Goal: Task Accomplishment & Management: Complete application form

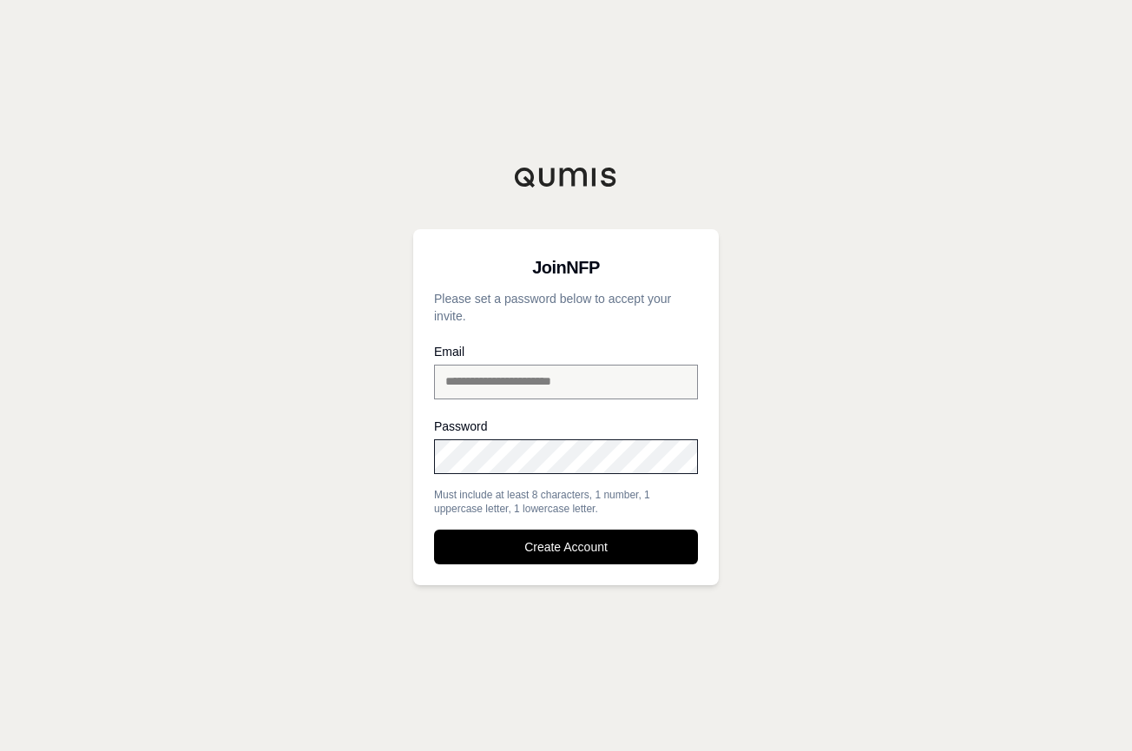
click at [434, 406] on div at bounding box center [434, 406] width 0 height 0
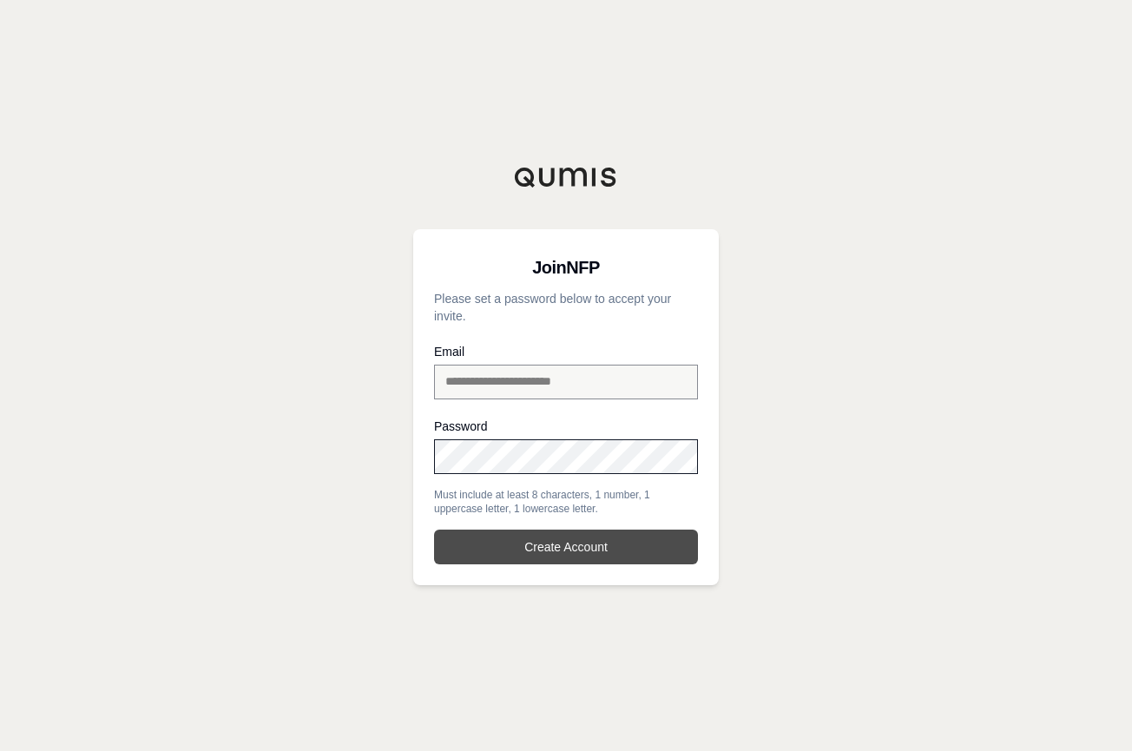
click at [555, 555] on button "Create Account" at bounding box center [566, 546] width 264 height 35
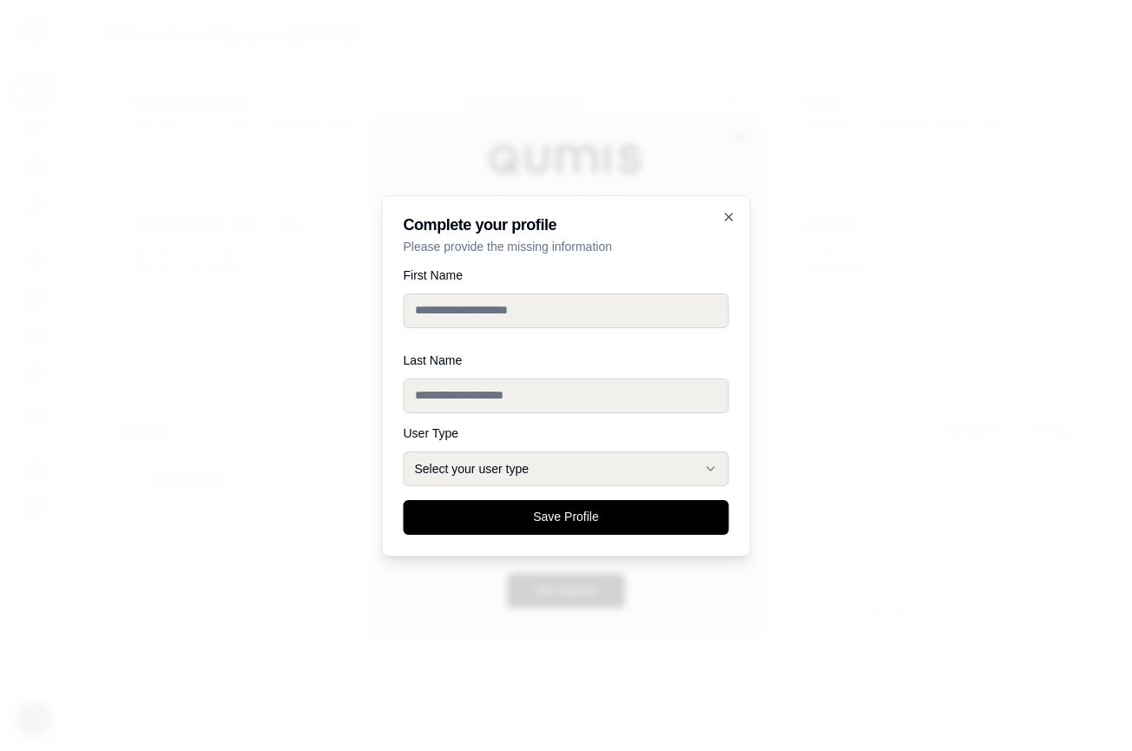
click at [884, 161] on div at bounding box center [566, 375] width 1132 height 751
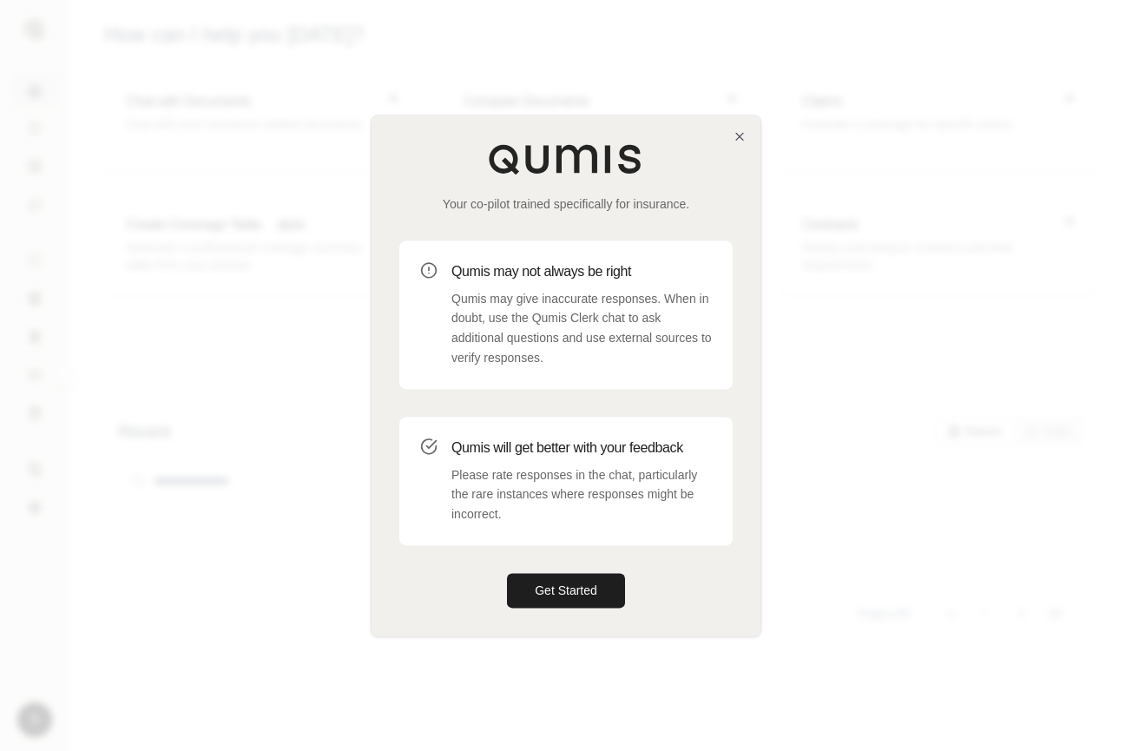
click at [868, 164] on div at bounding box center [566, 375] width 1132 height 751
